Goal: Find specific page/section: Find specific page/section

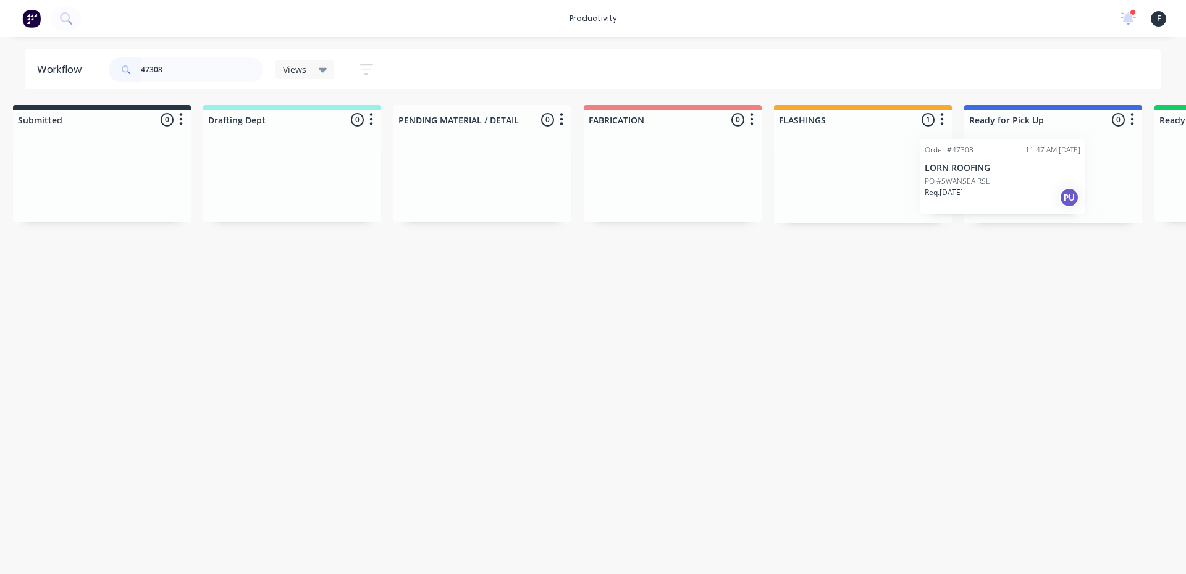
scroll to position [0, 58]
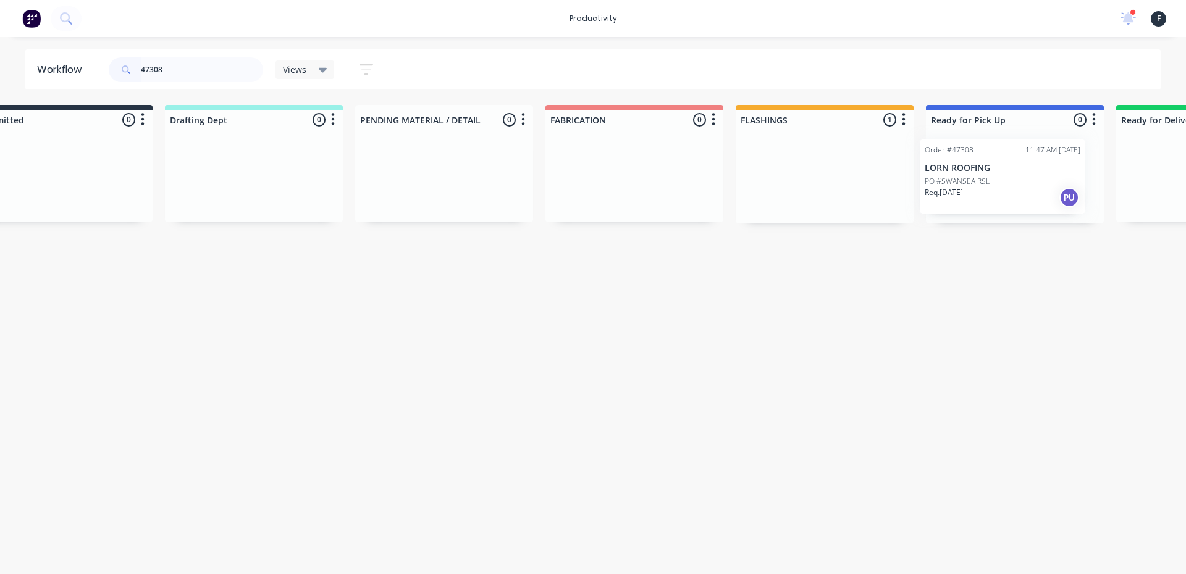
drag, startPoint x: 842, startPoint y: 175, endPoint x: 984, endPoint y: 177, distance: 142.1
type input "47308"
click at [985, 176] on p "PO #SWANSEA RSL" at bounding box center [963, 181] width 65 height 11
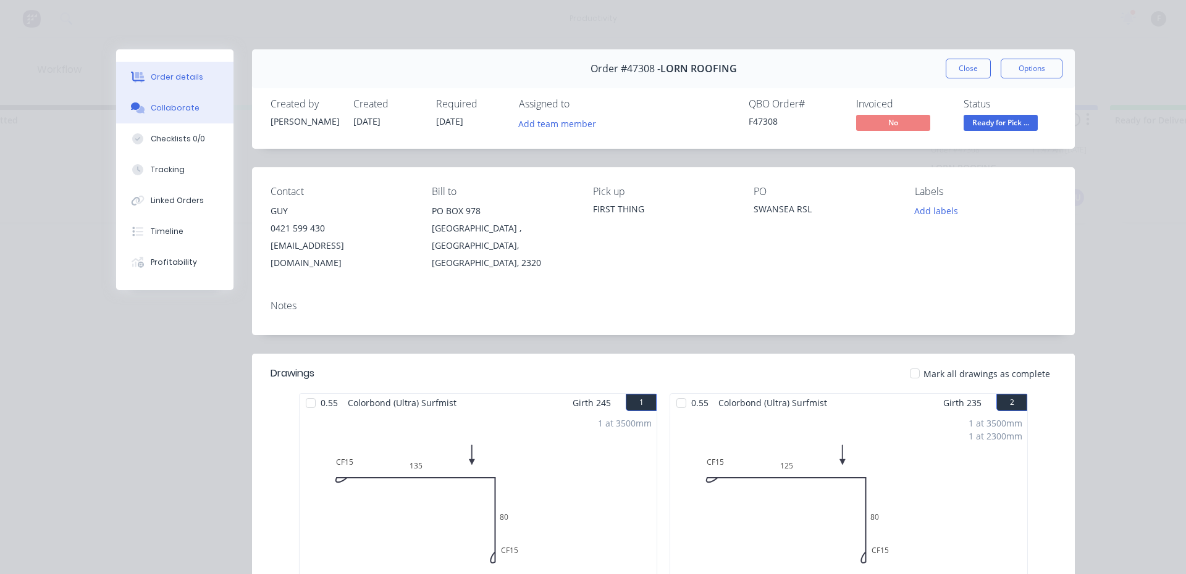
click at [203, 111] on button "Collaborate" at bounding box center [174, 108] width 117 height 31
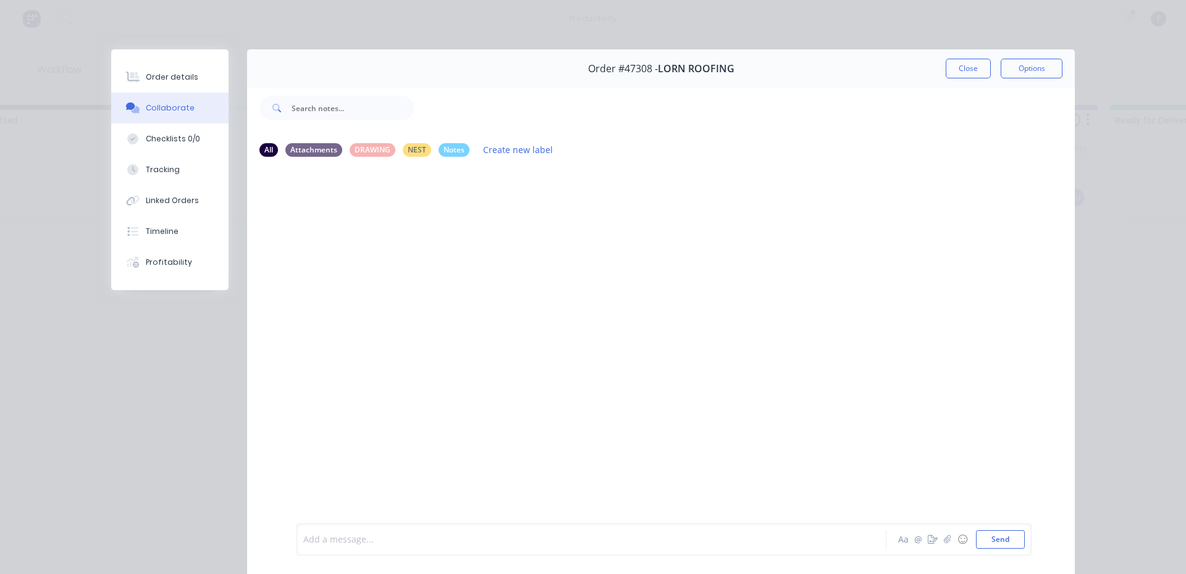
click at [376, 537] on div at bounding box center [574, 540] width 540 height 13
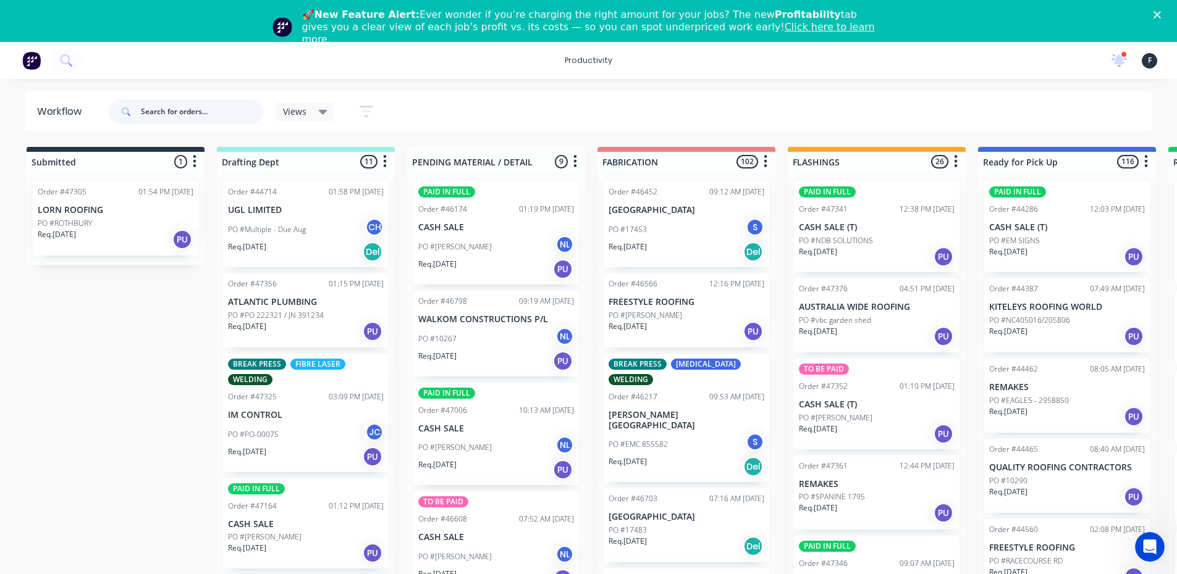
click at [159, 104] on input "text" at bounding box center [202, 111] width 122 height 25
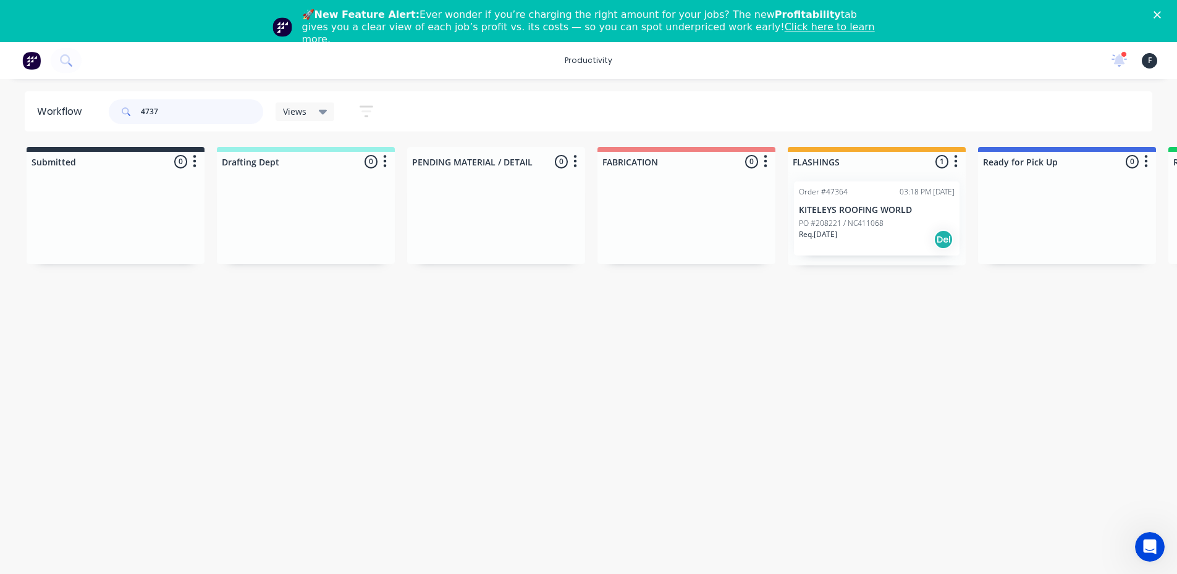
type input "47374"
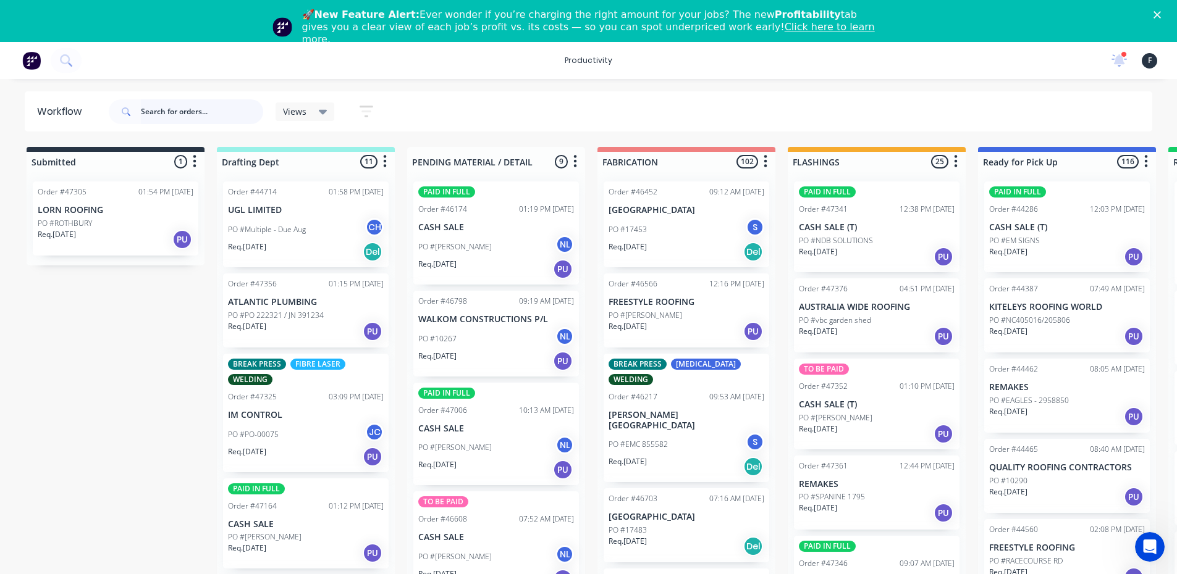
click at [179, 100] on input "text" at bounding box center [202, 111] width 122 height 25
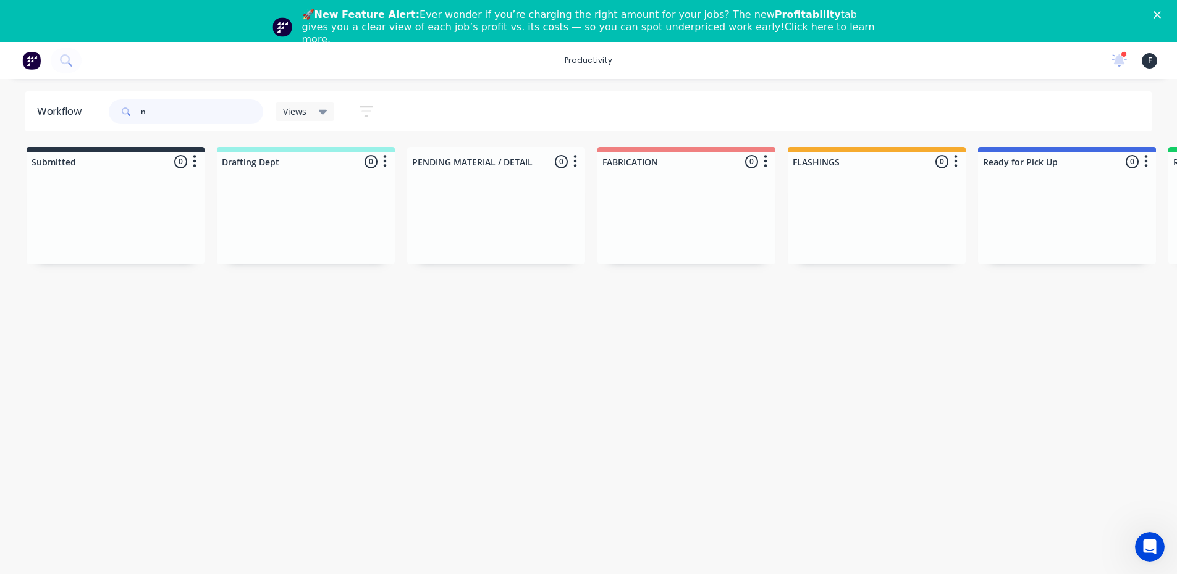
type input "n\"
